Goal: Download file/media

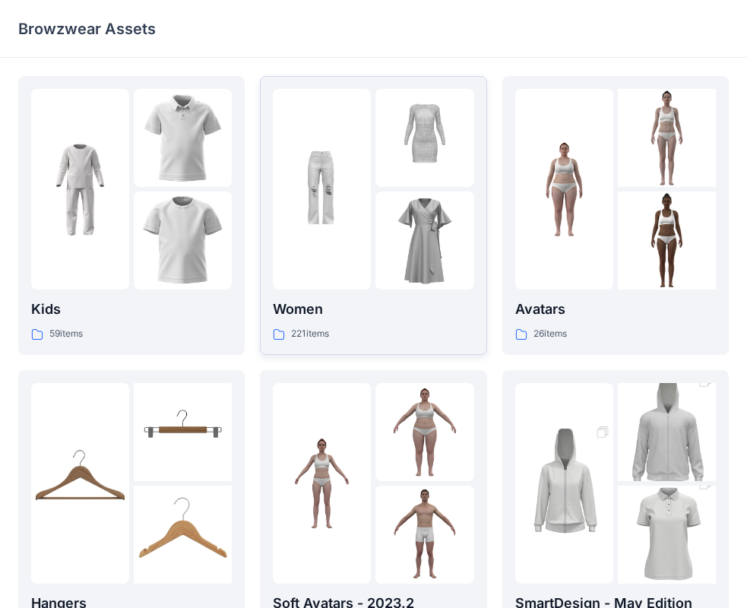
click at [340, 190] on img at bounding box center [322, 190] width 98 height 98
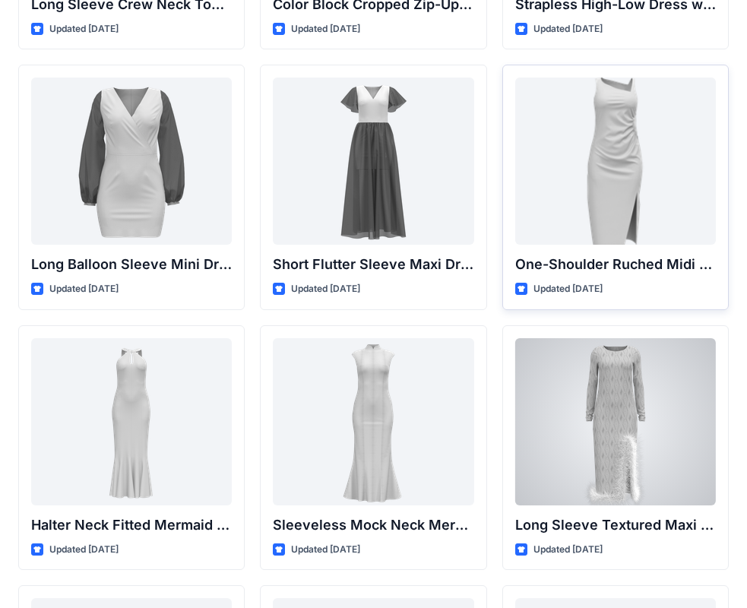
scroll to position [608, 0]
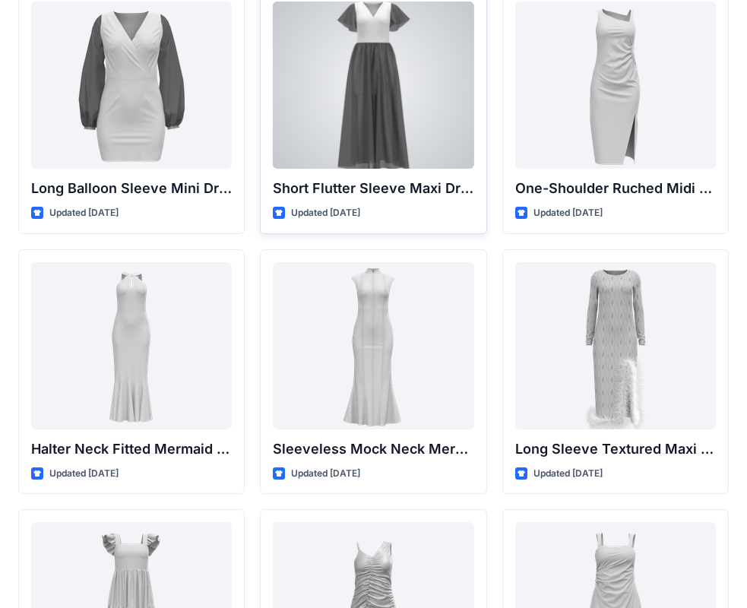
click at [403, 91] on div at bounding box center [373, 85] width 201 height 167
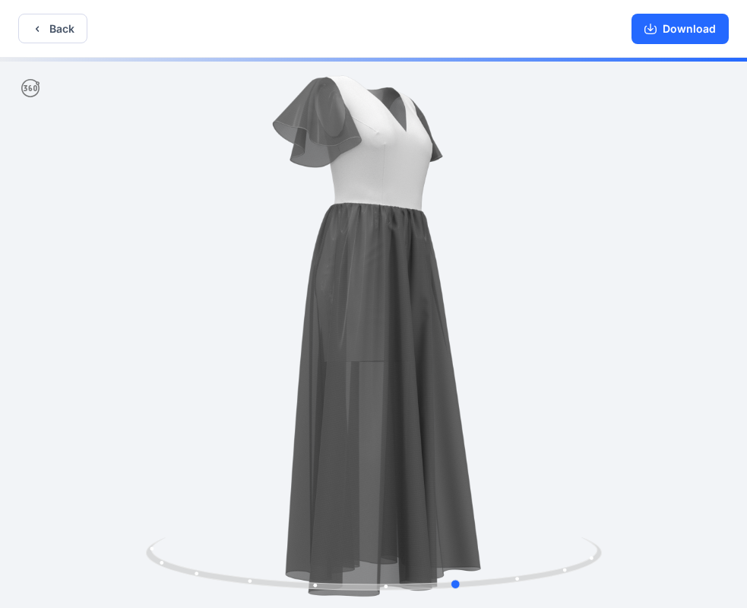
drag, startPoint x: 470, startPoint y: 256, endPoint x: 555, endPoint y: 303, distance: 97.3
click at [555, 303] on div at bounding box center [373, 334] width 747 height 553
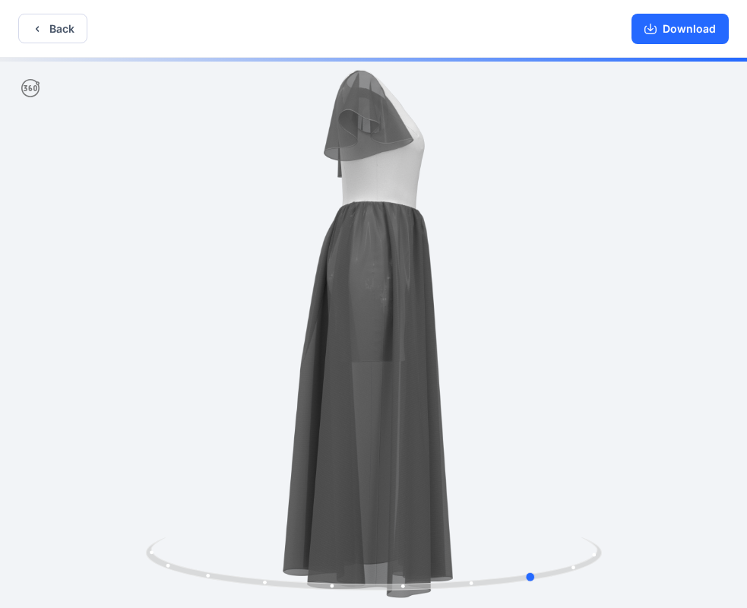
drag, startPoint x: 336, startPoint y: 269, endPoint x: 451, endPoint y: 290, distance: 116.6
click at [451, 290] on div at bounding box center [373, 334] width 747 height 553
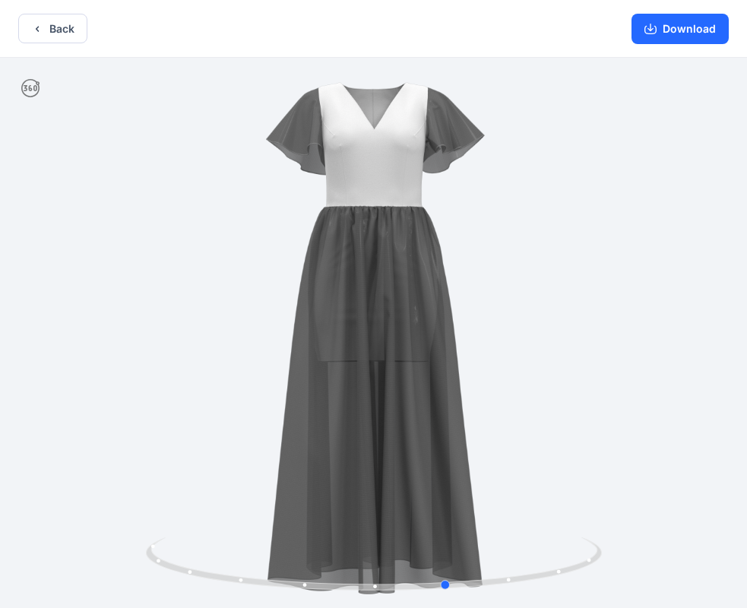
drag, startPoint x: 641, startPoint y: 181, endPoint x: 476, endPoint y: 211, distance: 167.7
click at [476, 211] on div at bounding box center [373, 334] width 747 height 553
click at [660, 27] on button "Download" at bounding box center [679, 29] width 97 height 30
